Goal: Find specific page/section: Find specific page/section

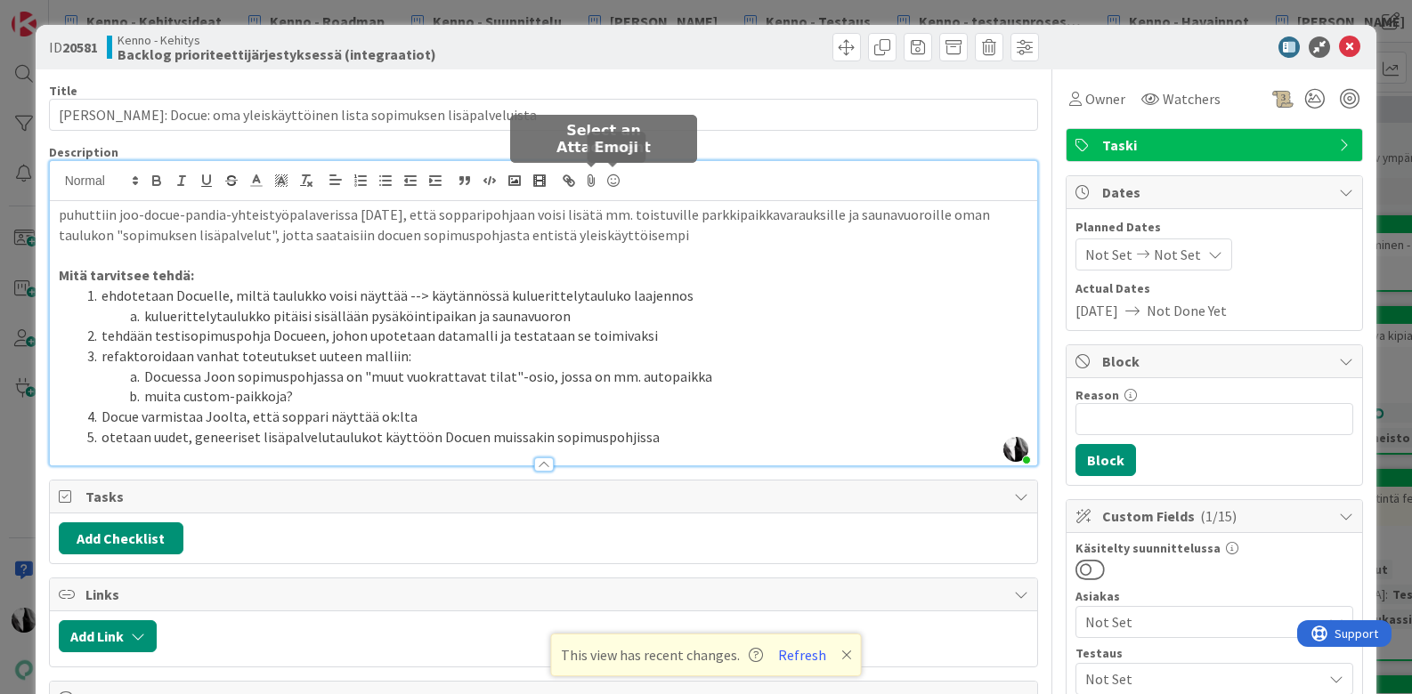
scroll to position [2003, 0]
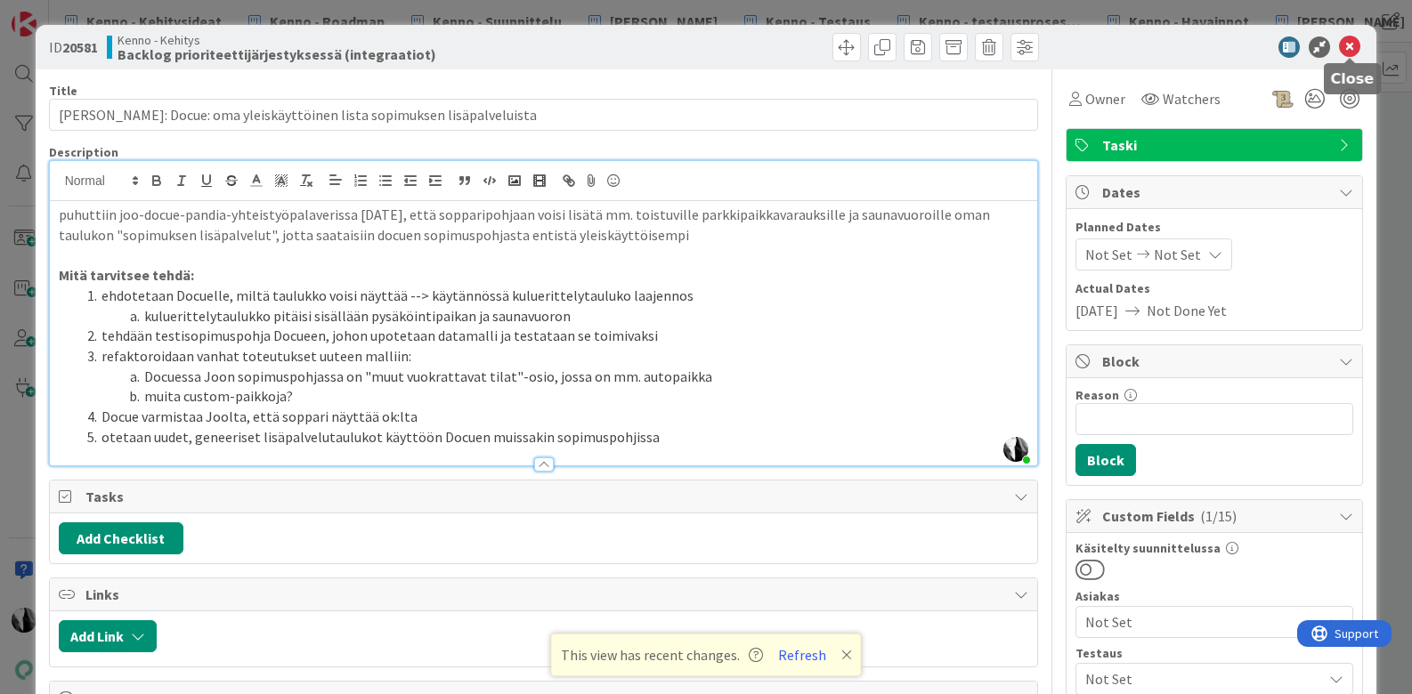
click at [1351, 43] on icon at bounding box center [1349, 46] width 21 height 21
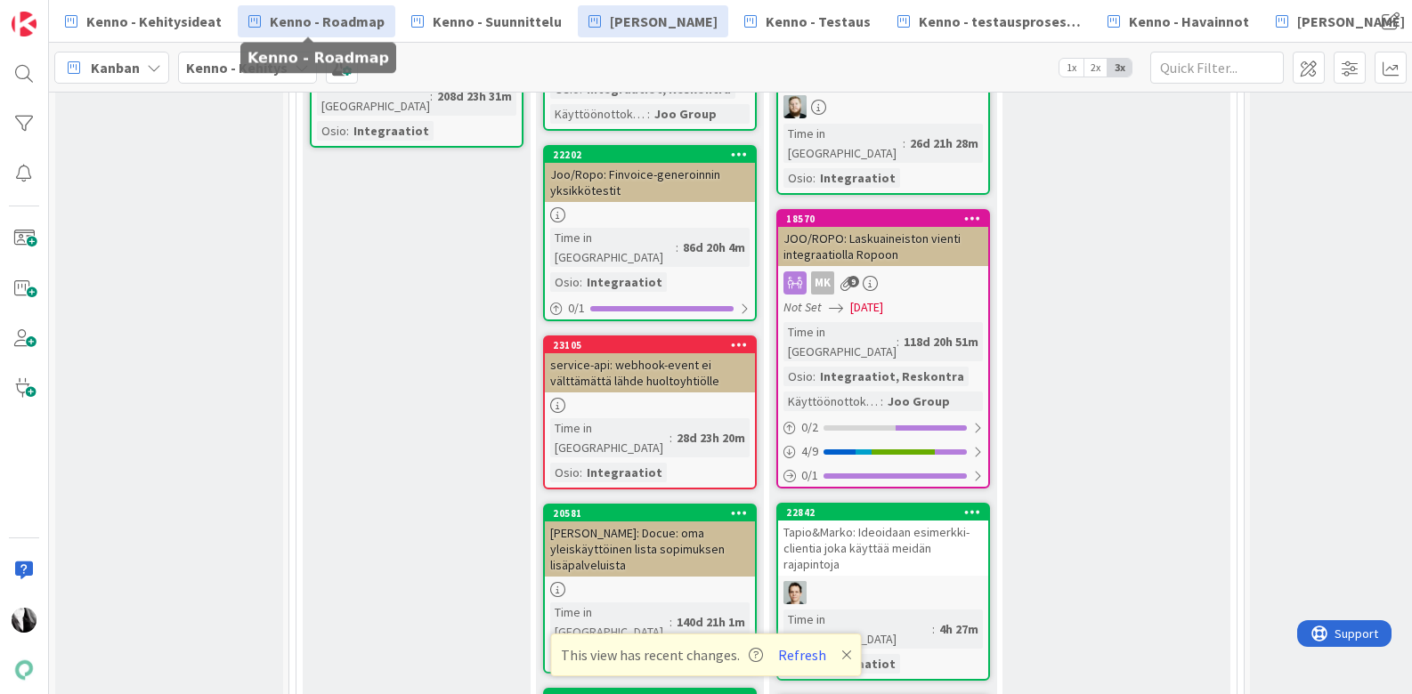
click at [341, 23] on span "Kenno - Roadmap" at bounding box center [327, 21] width 115 height 21
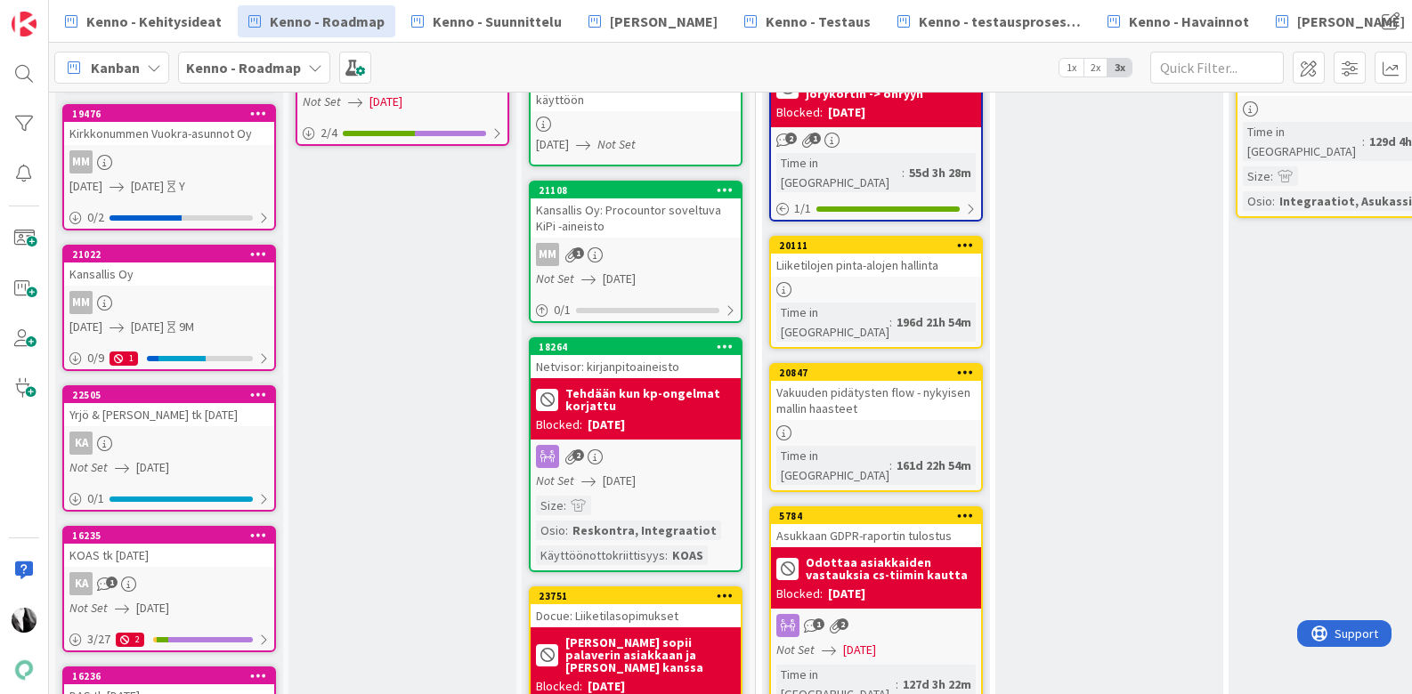
scroll to position [616, 0]
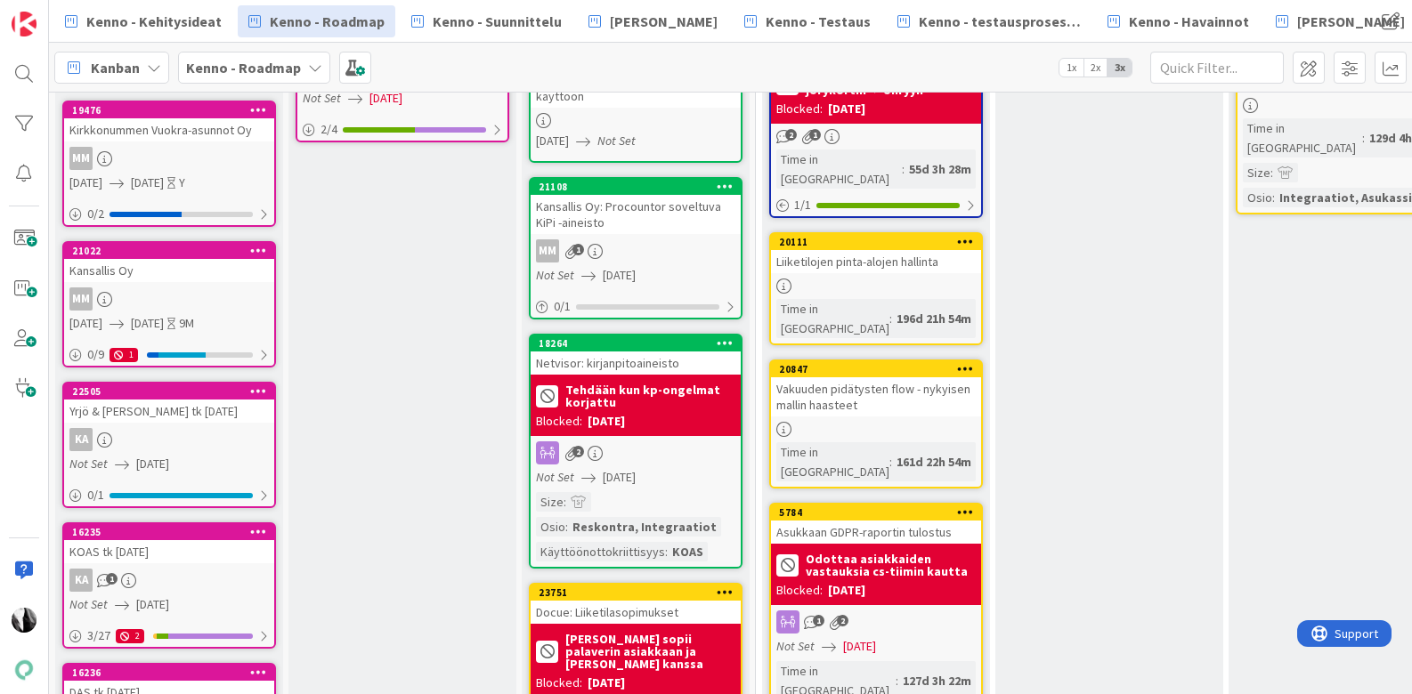
click at [636, 360] on div "Netvisor: kirjanpitoaineisto" at bounding box center [635, 363] width 210 height 23
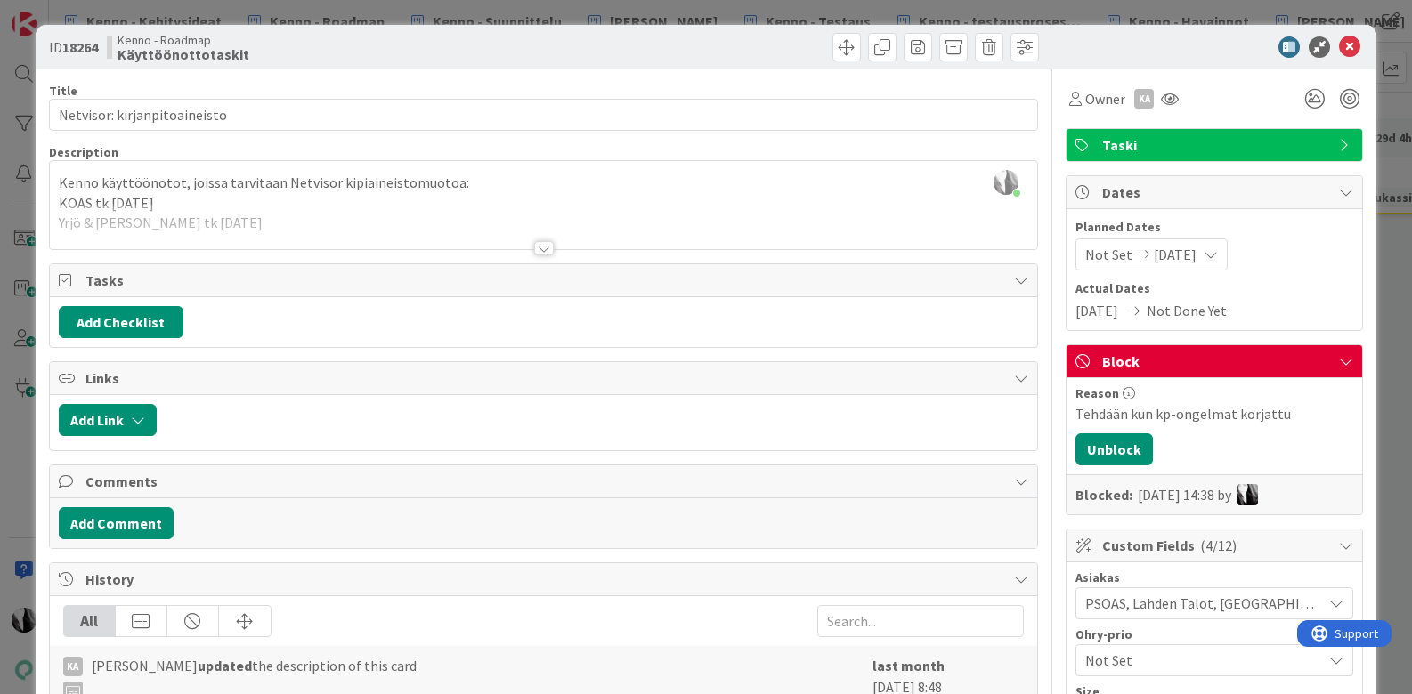
click at [1210, 46] on div at bounding box center [1205, 46] width 315 height 21
click at [541, 248] on div at bounding box center [544, 248] width 20 height 14
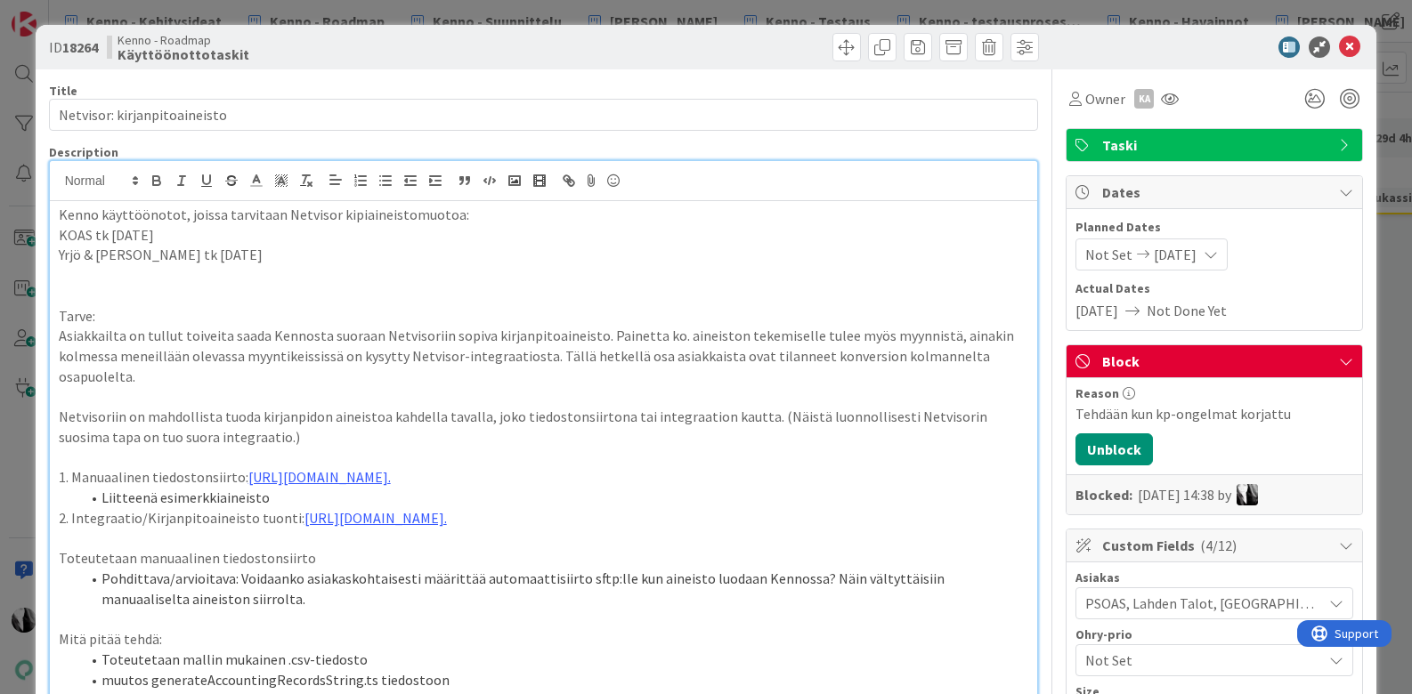
click at [1177, 52] on div at bounding box center [1205, 46] width 315 height 21
click at [1240, 44] on div at bounding box center [1205, 46] width 315 height 21
click at [1350, 45] on icon at bounding box center [1349, 46] width 21 height 21
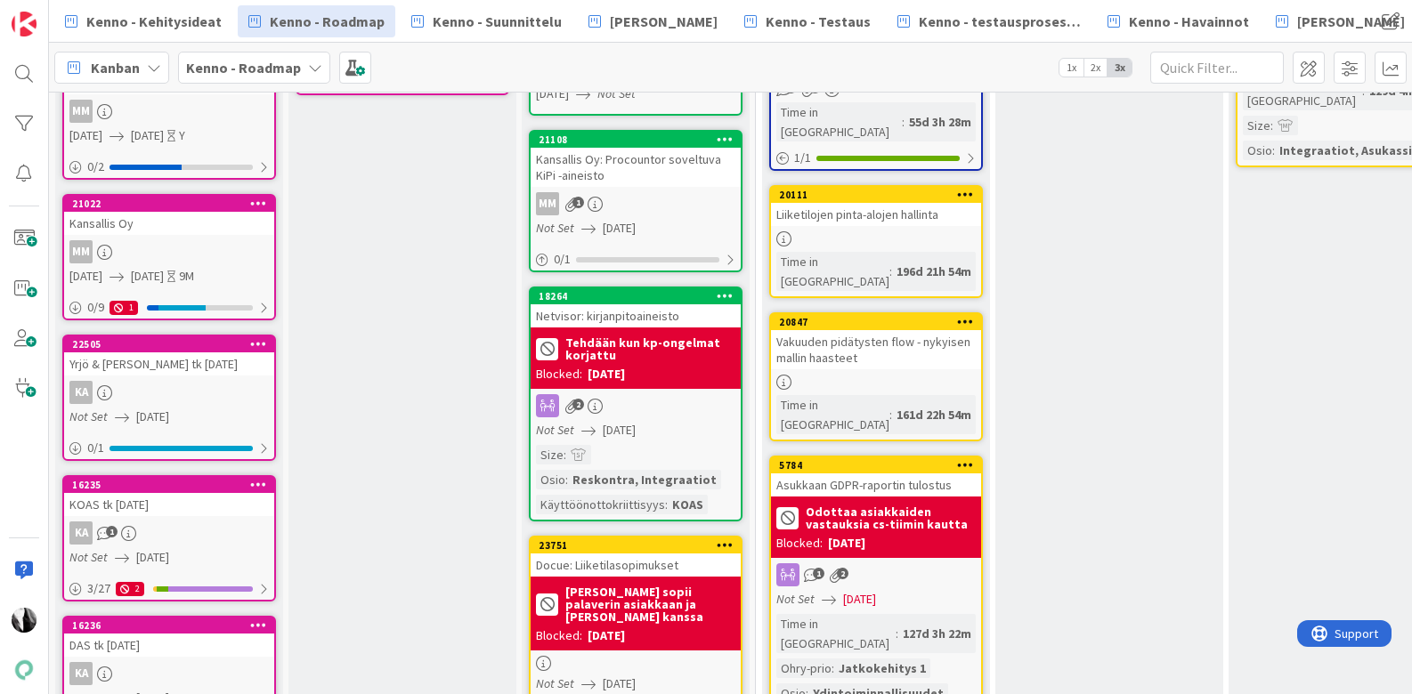
scroll to position [680, 0]
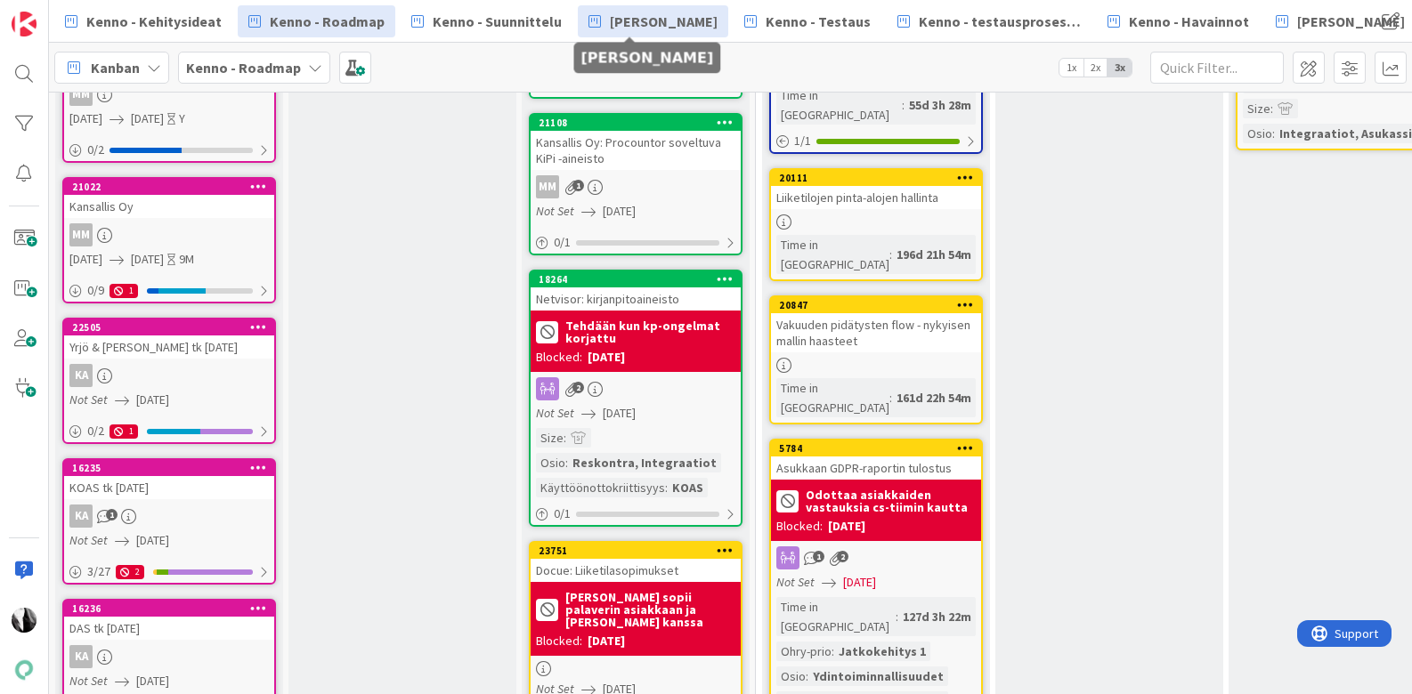
click at [644, 18] on span "[PERSON_NAME]" at bounding box center [664, 21] width 108 height 21
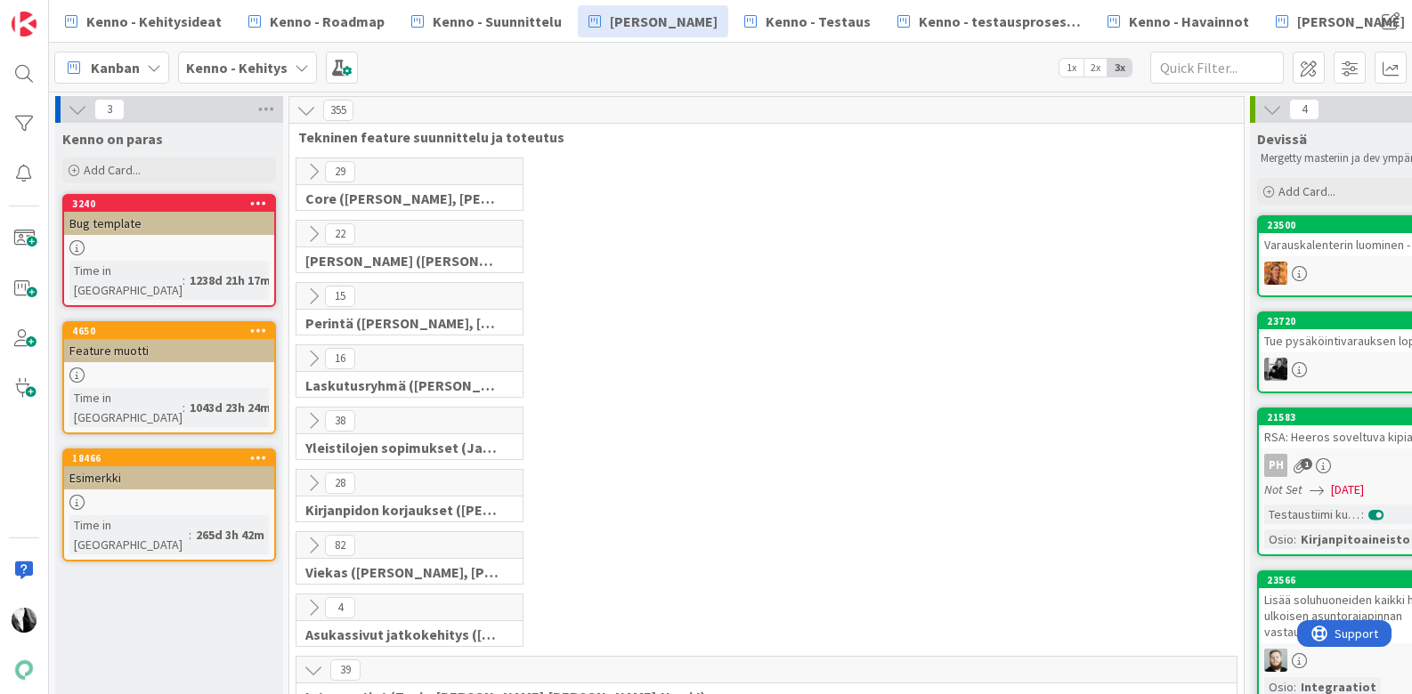
click at [317, 291] on icon at bounding box center [314, 297] width 20 height 20
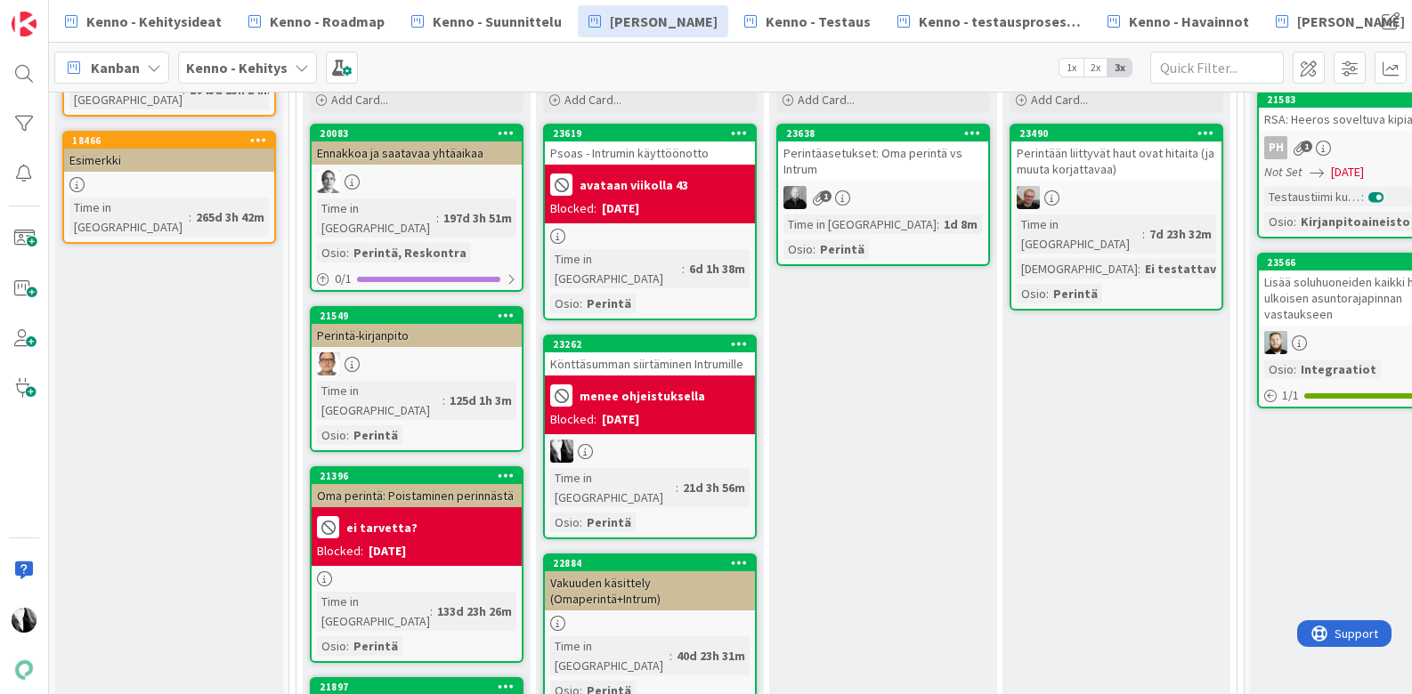
scroll to position [324, 0]
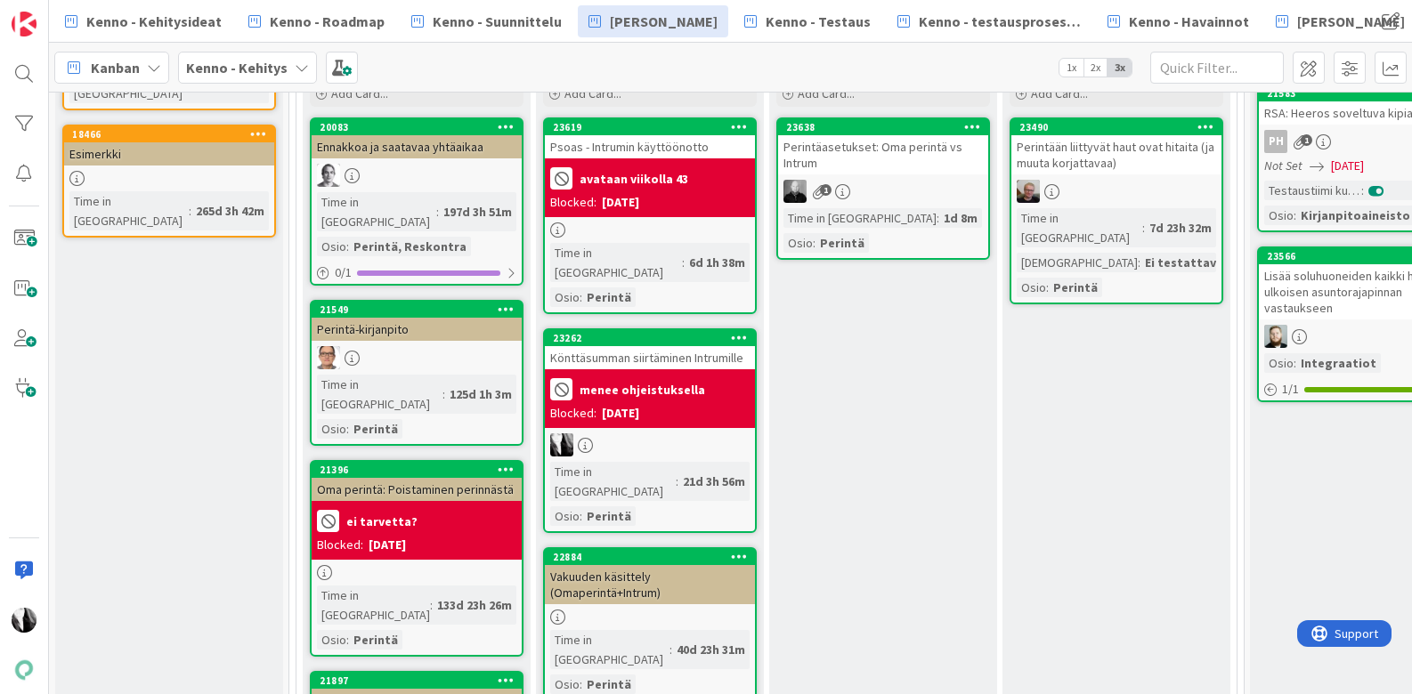
click at [663, 346] on div "Könttäsumman siirtäminen Intrumille" at bounding box center [650, 357] width 210 height 23
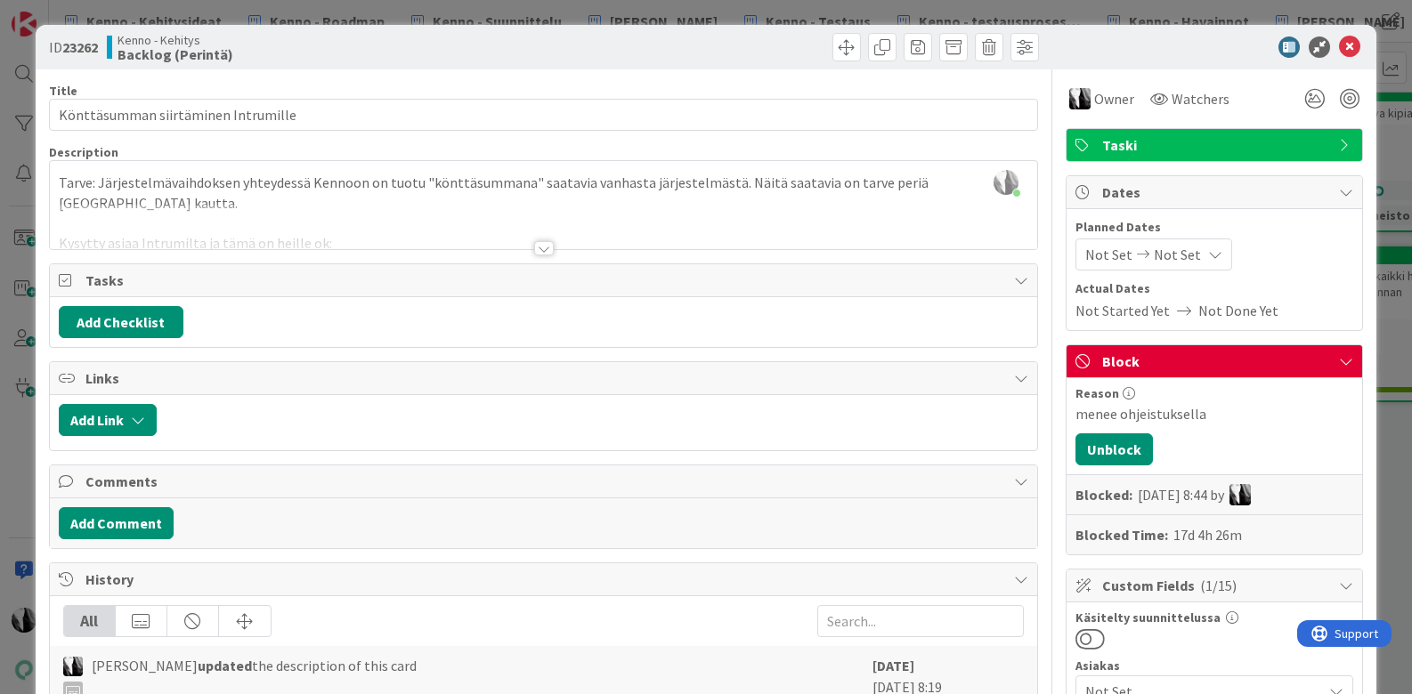
click at [540, 253] on div at bounding box center [544, 248] width 20 height 14
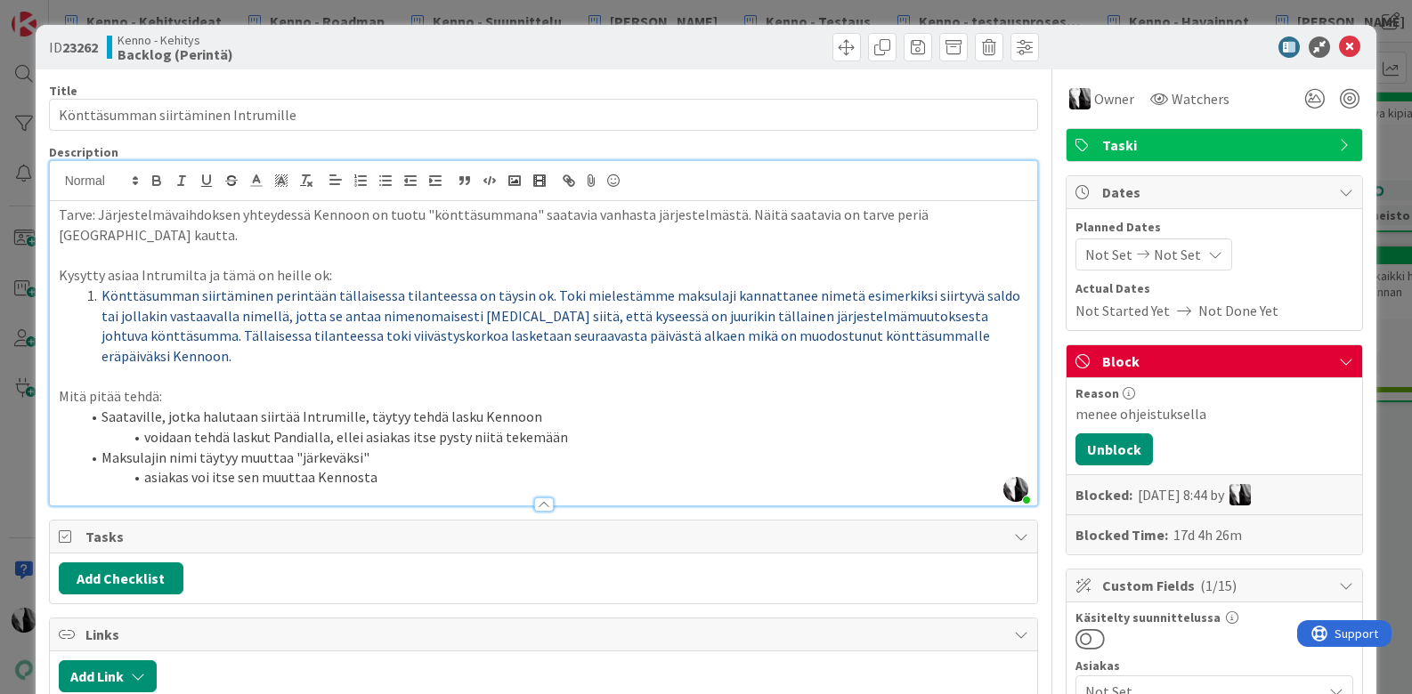
click at [1135, 53] on div at bounding box center [1205, 46] width 315 height 21
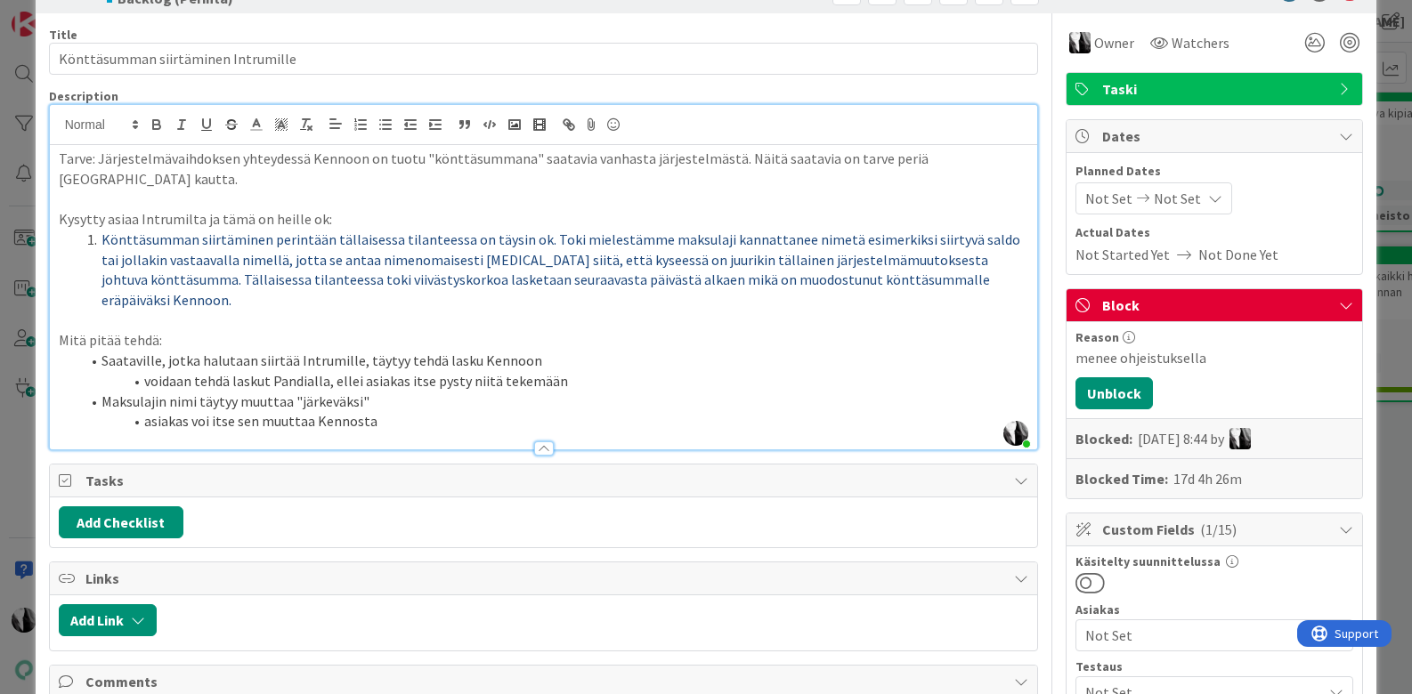
scroll to position [55, 0]
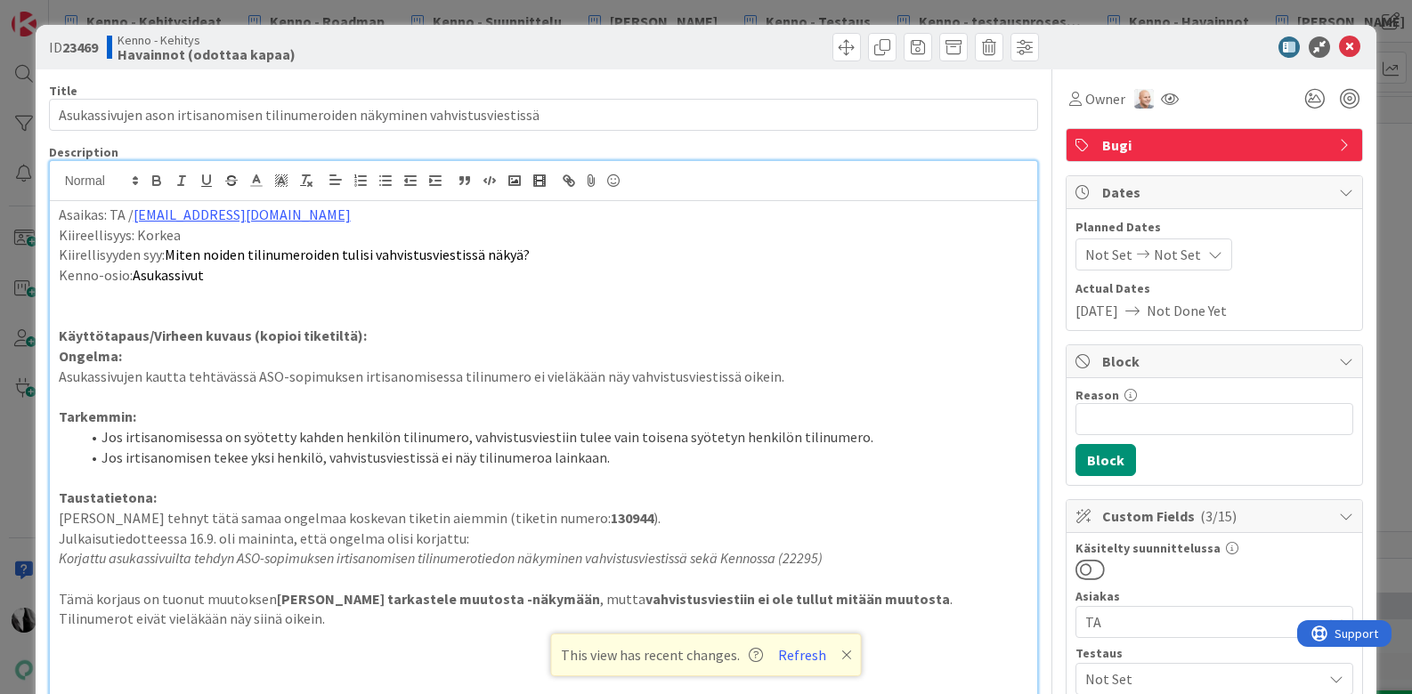
scroll to position [1041, 0]
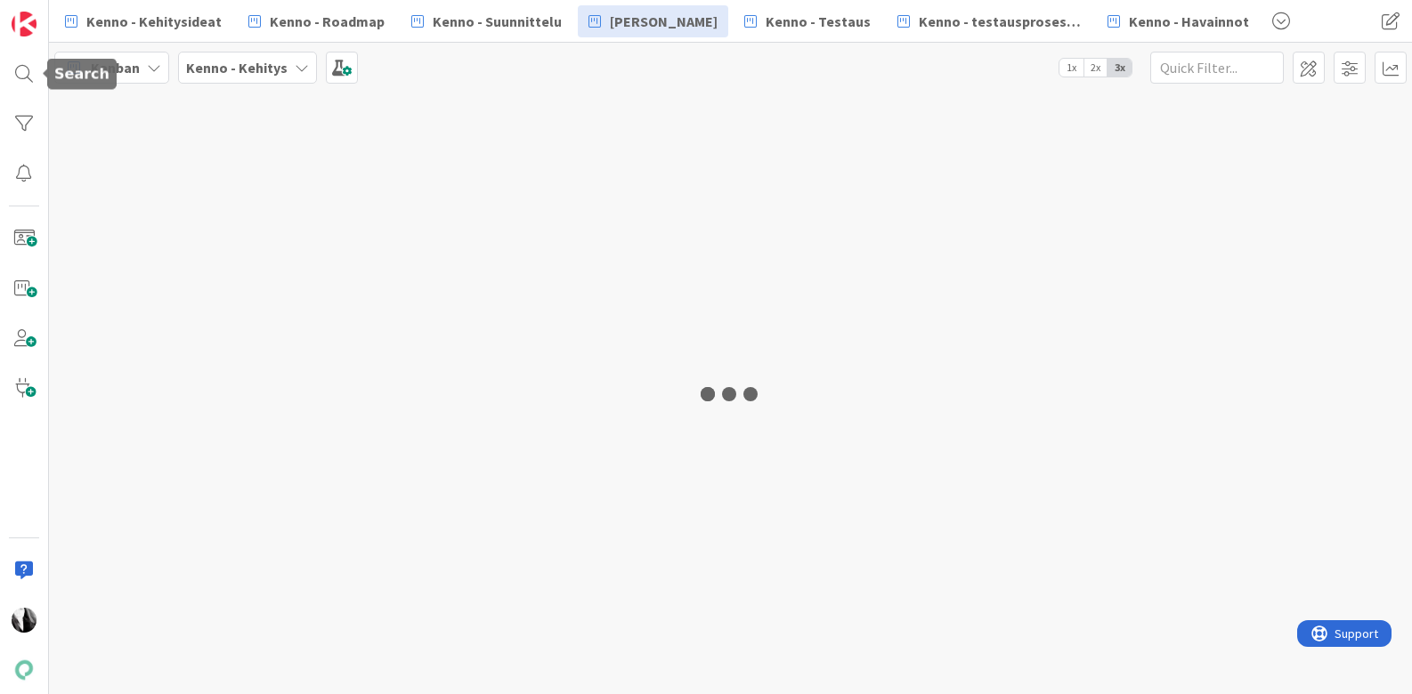
click at [25, 74] on div at bounding box center [24, 74] width 36 height 36
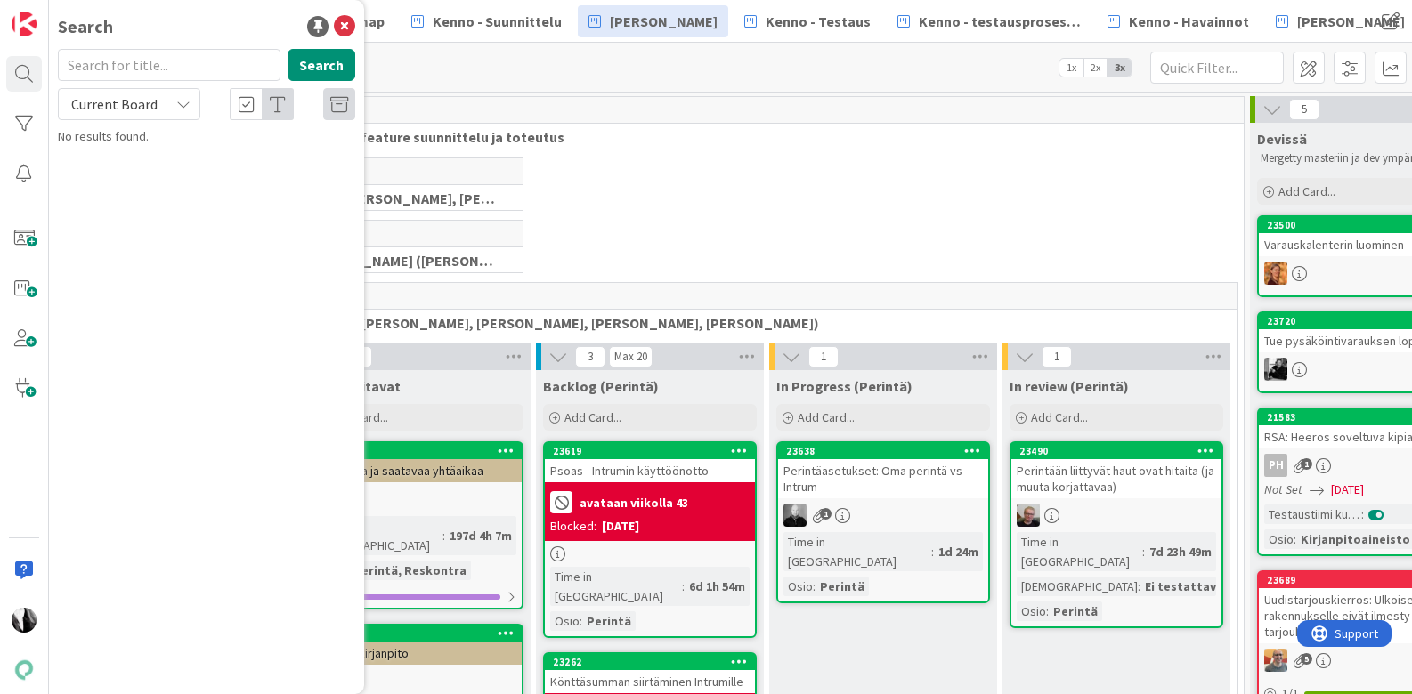
click at [131, 67] on input "text" at bounding box center [169, 65] width 223 height 32
type input "17361"
click at [176, 101] on icon at bounding box center [183, 104] width 14 height 14
click at [143, 174] on span "All Boards" at bounding box center [160, 178] width 185 height 27
click at [236, 165] on p "Laskun päivämäärä ja eräpäivä eri kuukaudelle kuin tavoite" at bounding box center [219, 166] width 272 height 37
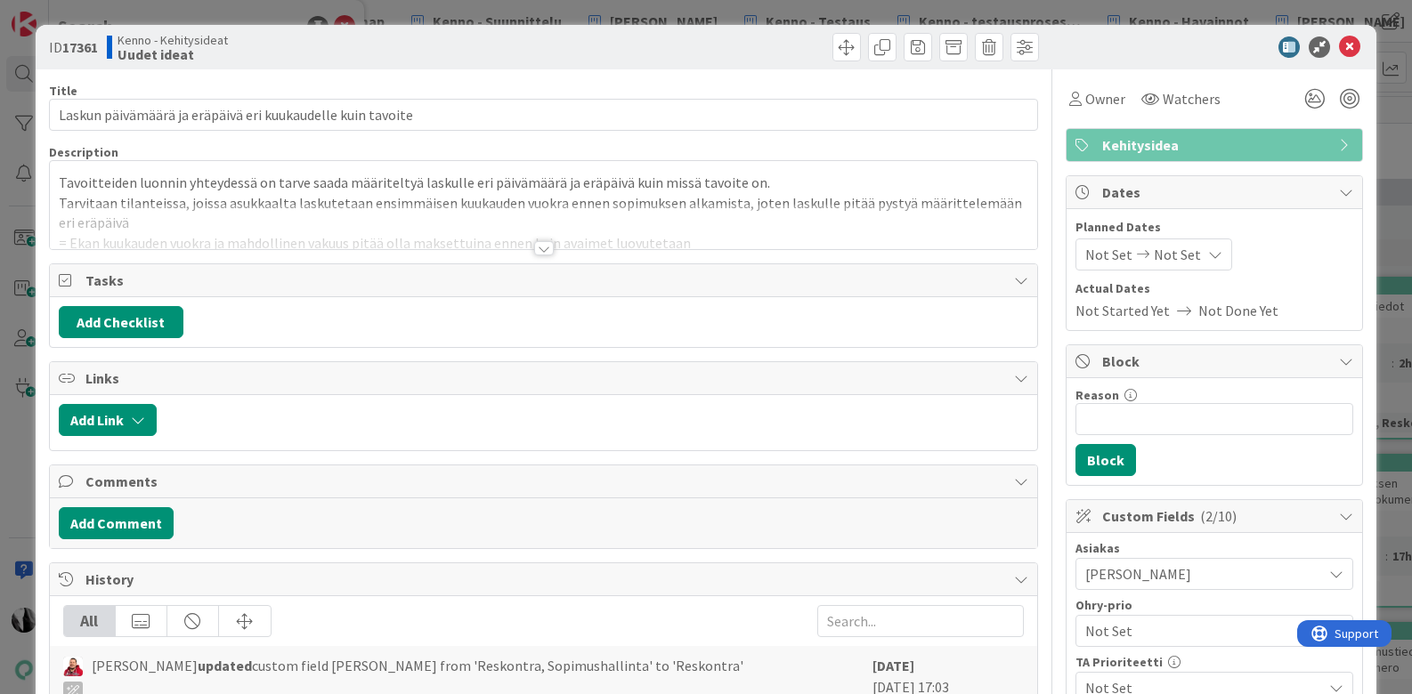
click at [545, 247] on div at bounding box center [544, 248] width 20 height 14
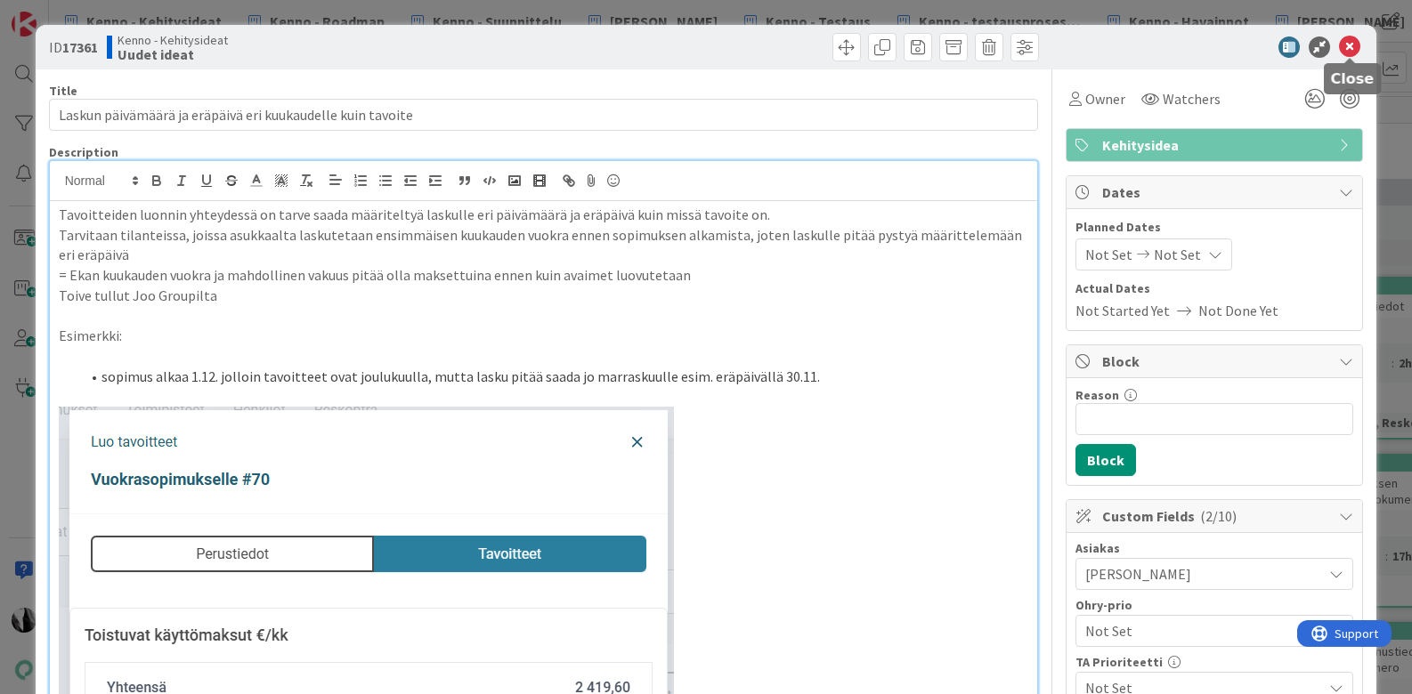
click at [1353, 40] on icon at bounding box center [1349, 46] width 21 height 21
